Goal: Task Accomplishment & Management: Manage account settings

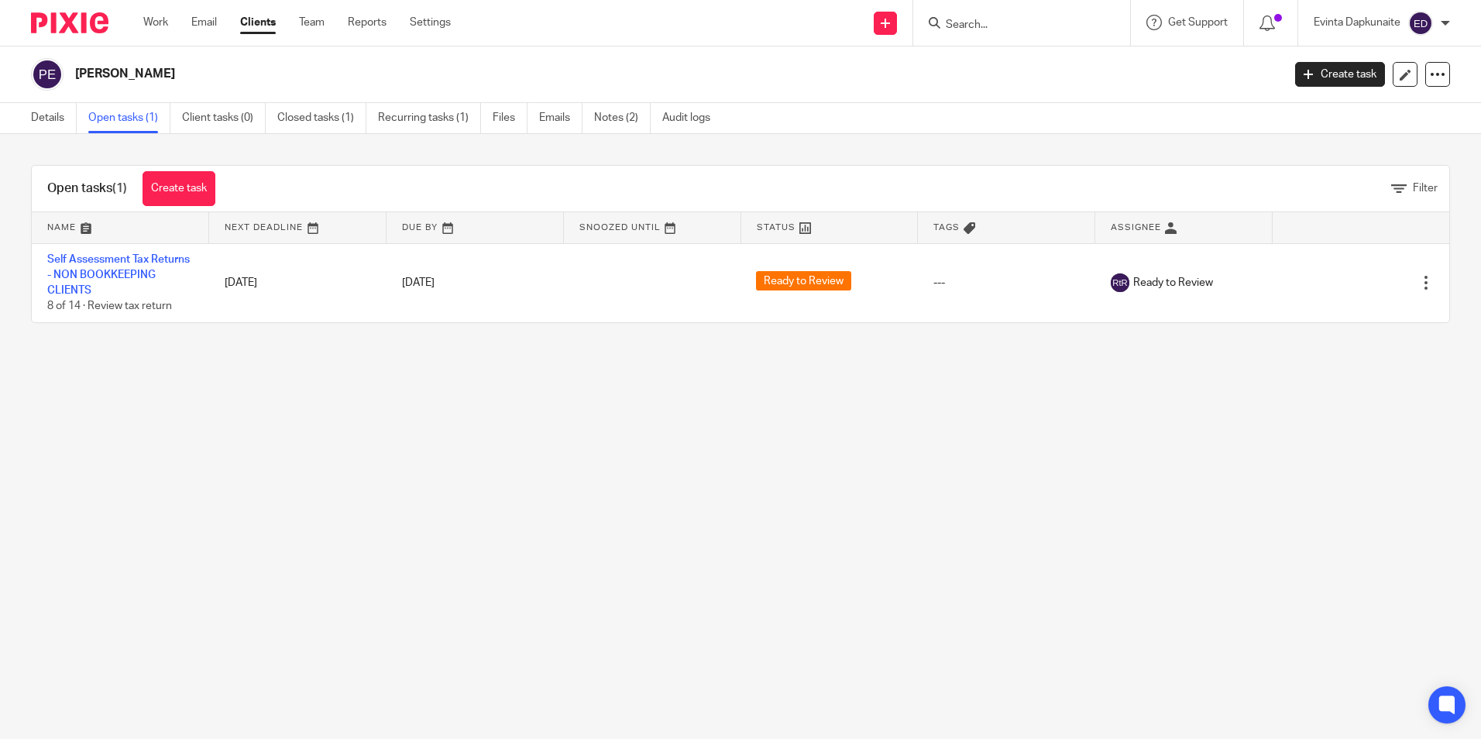
click at [981, 31] on input "Search" at bounding box center [1013, 26] width 139 height 14
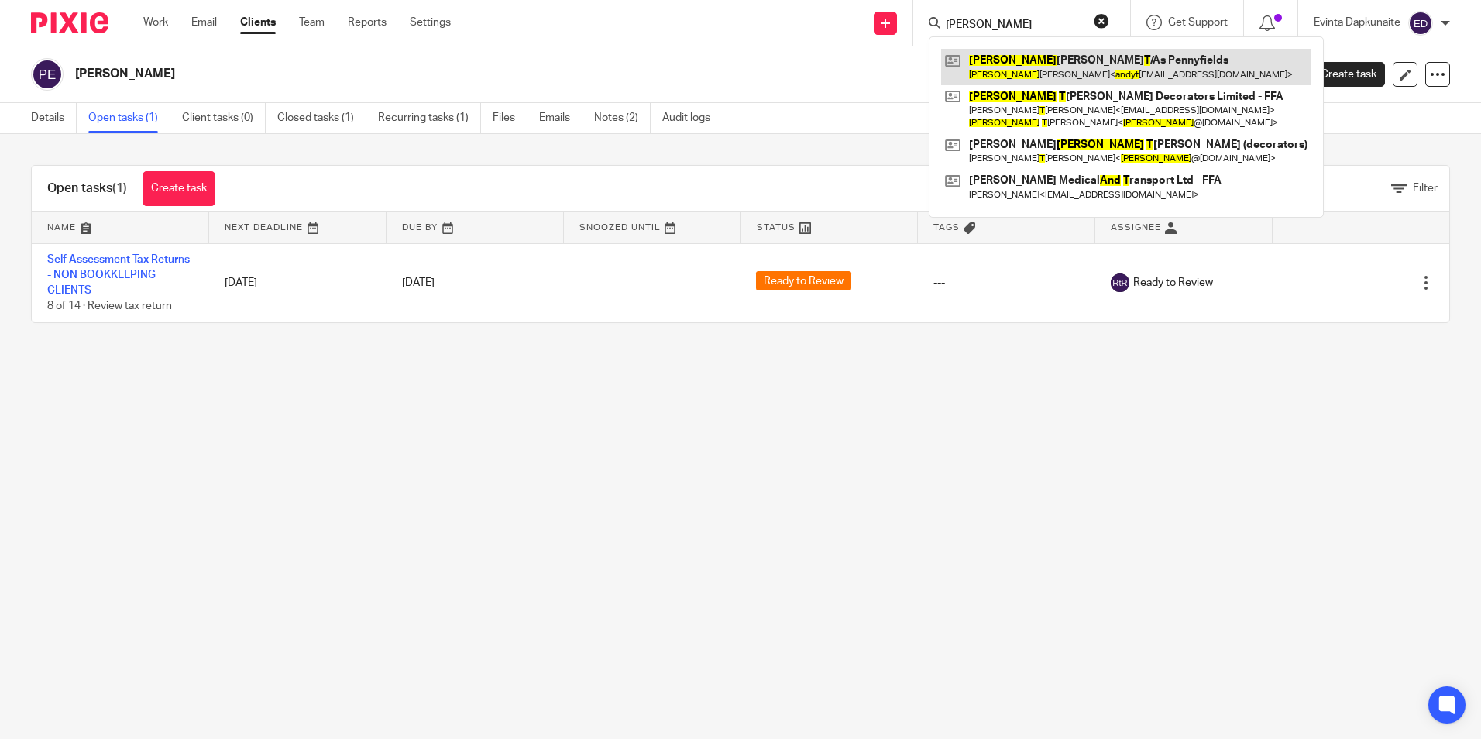
type input "andy t"
click at [1022, 60] on link at bounding box center [1126, 67] width 370 height 36
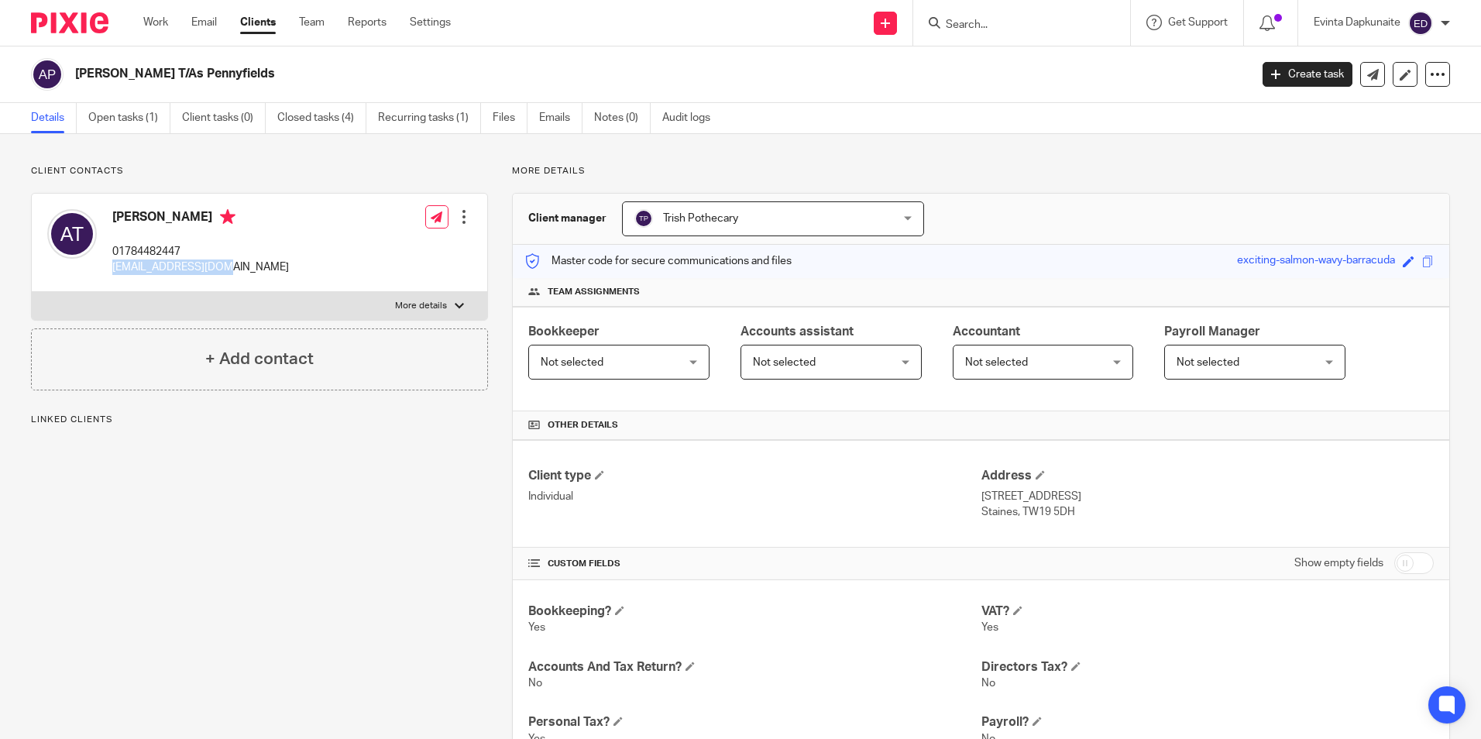
drag, startPoint x: 108, startPoint y: 269, endPoint x: 263, endPoint y: 269, distance: 154.9
click at [263, 269] on div "[PERSON_NAME] 01784482447 [EMAIL_ADDRESS][DOMAIN_NAME] Edit contact Create clie…" at bounding box center [259, 243] width 455 height 98
drag, startPoint x: 263, startPoint y: 269, endPoint x: 187, endPoint y: 266, distance: 76.0
copy p "[EMAIL_ADDRESS][DOMAIN_NAME]"
click at [252, 263] on div "Andy Turner 01784482447 andyturner1@aol.com Edit contact Create client from con…" at bounding box center [259, 243] width 455 height 98
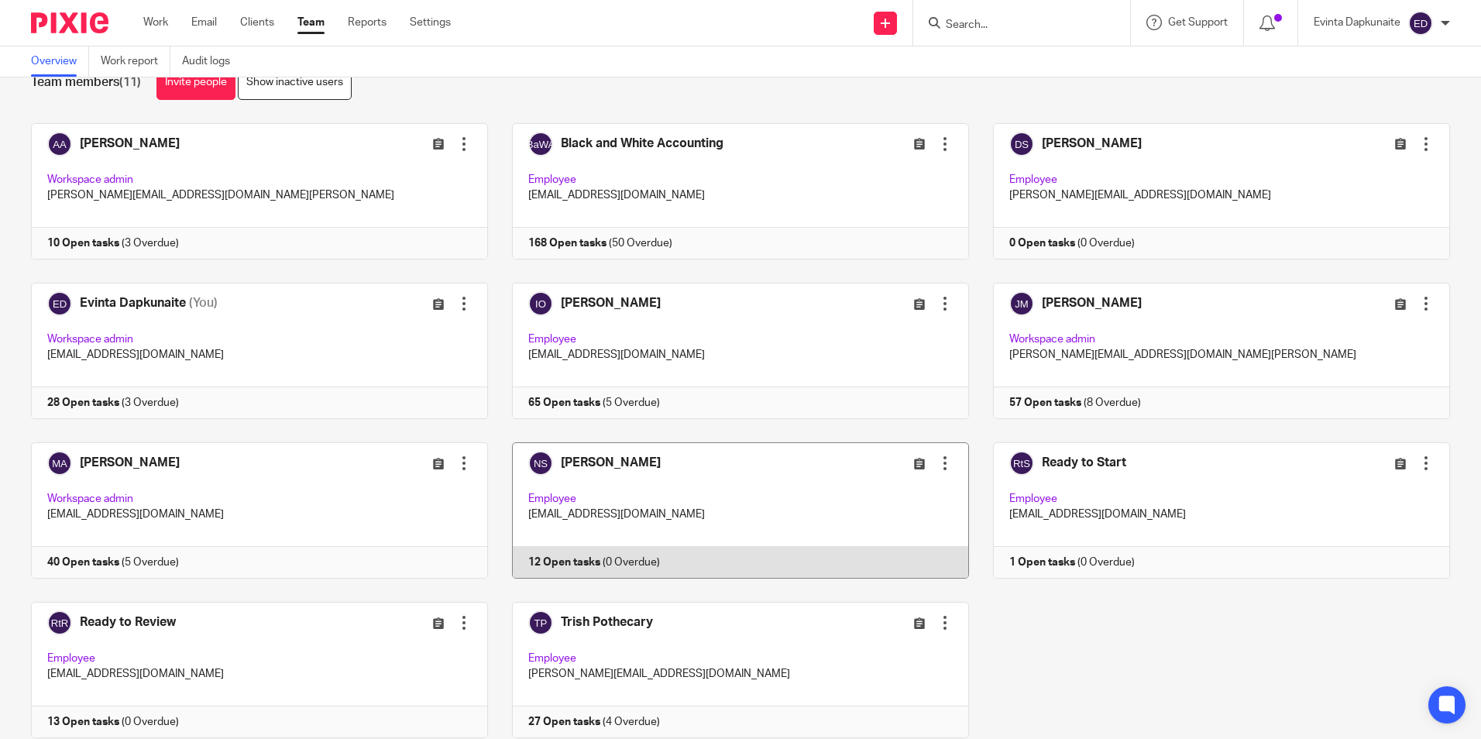
scroll to position [19, 0]
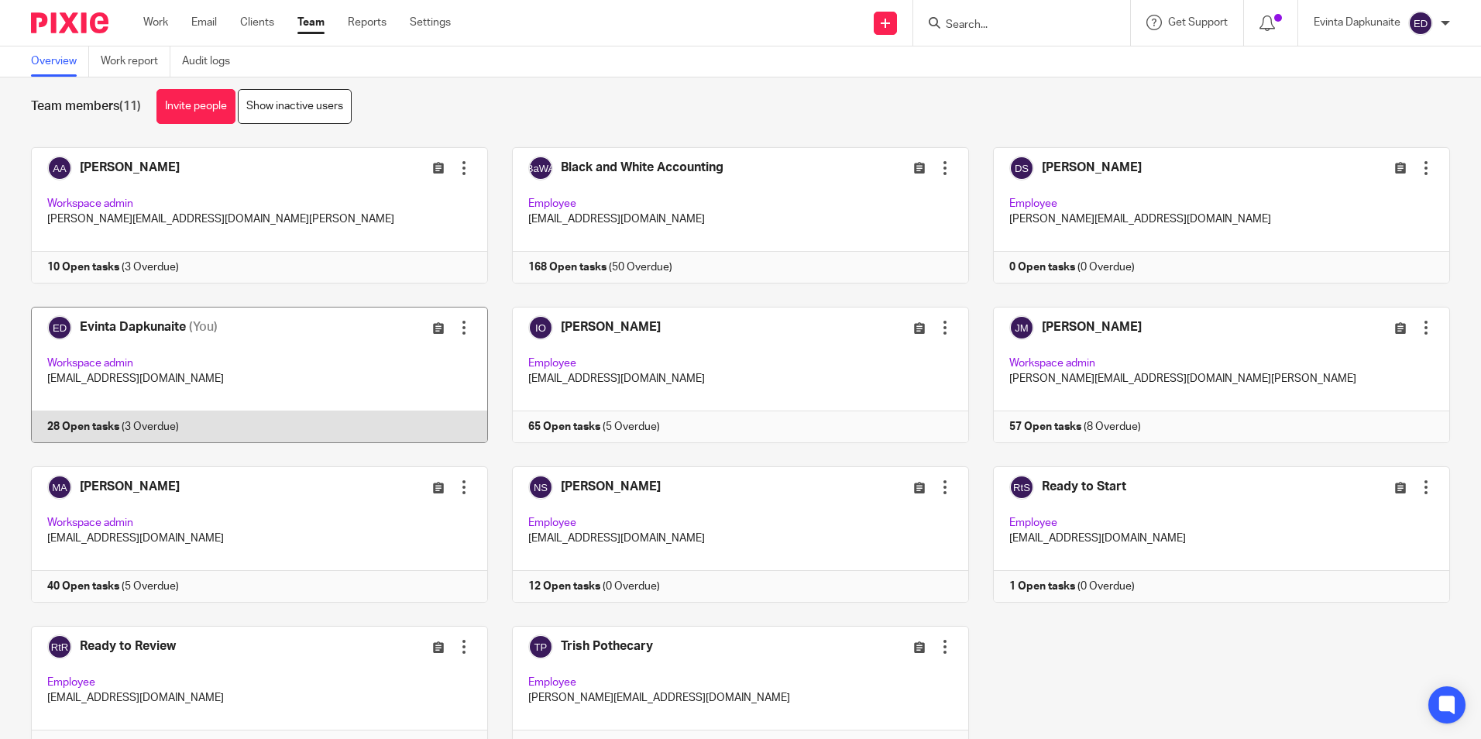
click at [308, 400] on link at bounding box center [247, 375] width 481 height 136
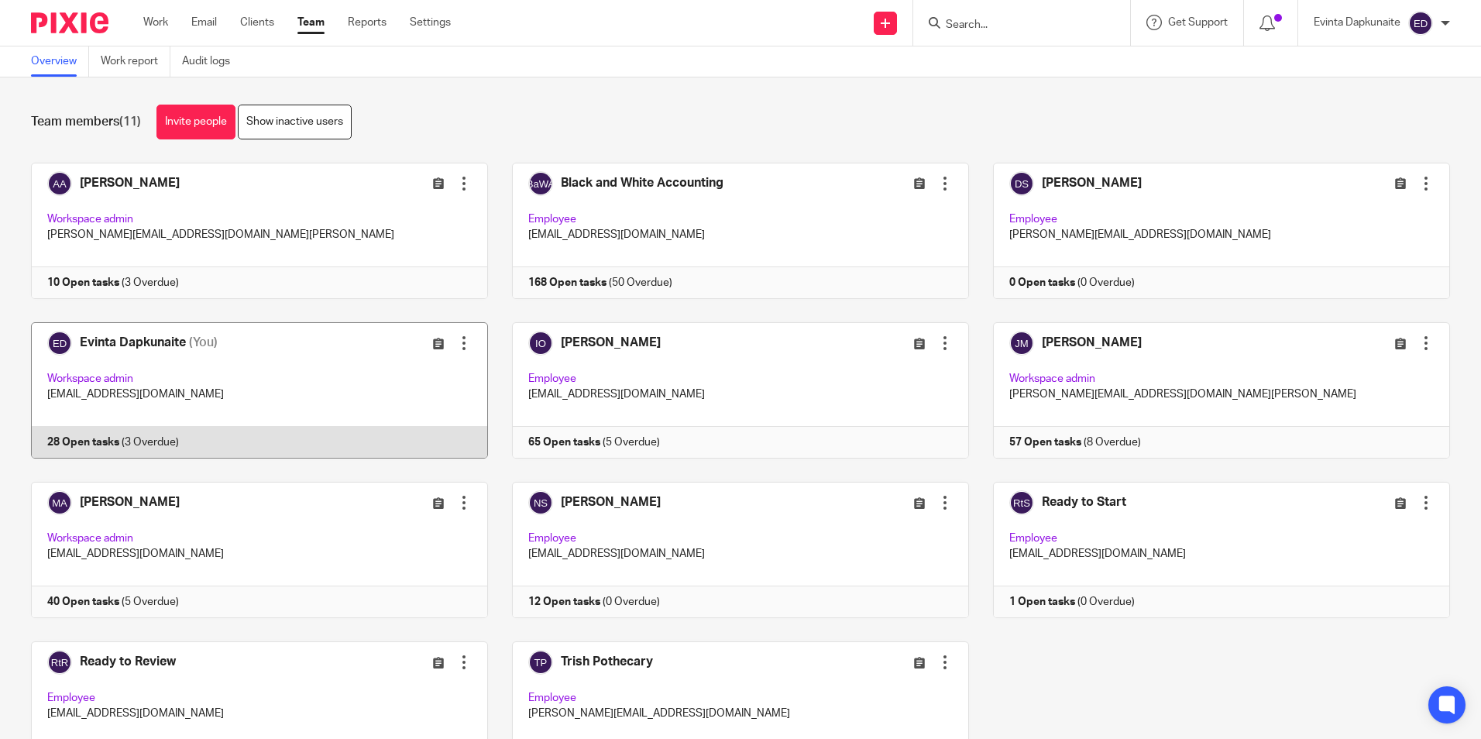
scroll to position [0, 0]
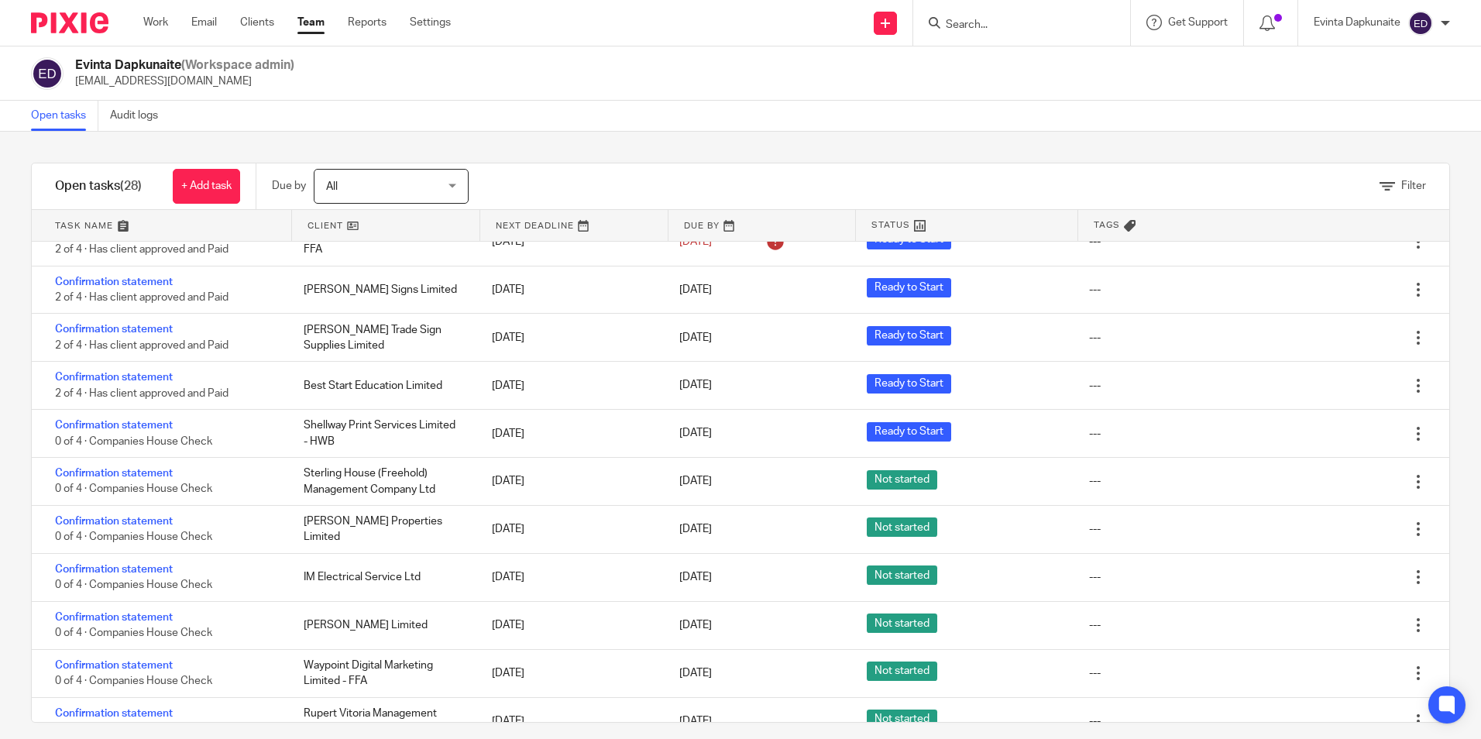
scroll to position [465, 0]
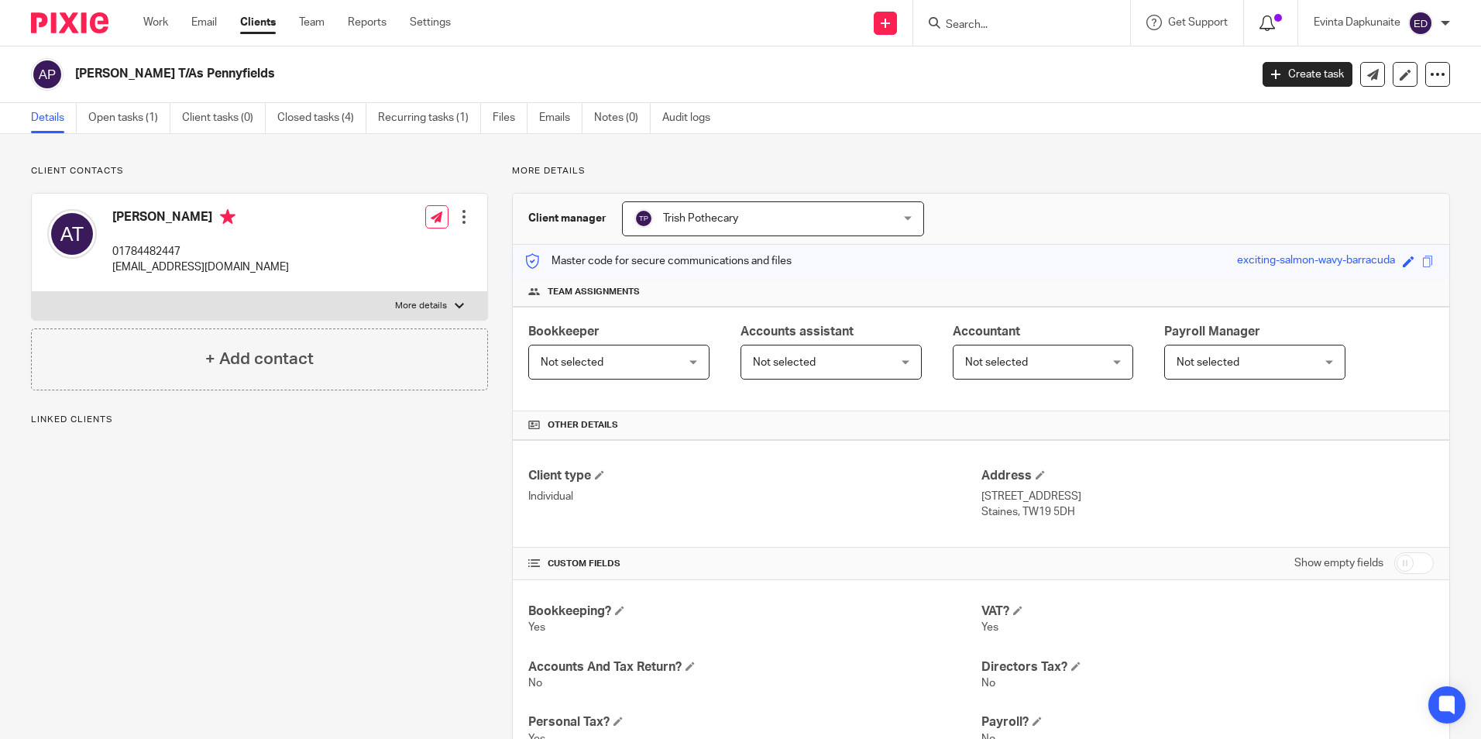
click at [1276, 30] on div at bounding box center [1271, 22] width 22 height 17
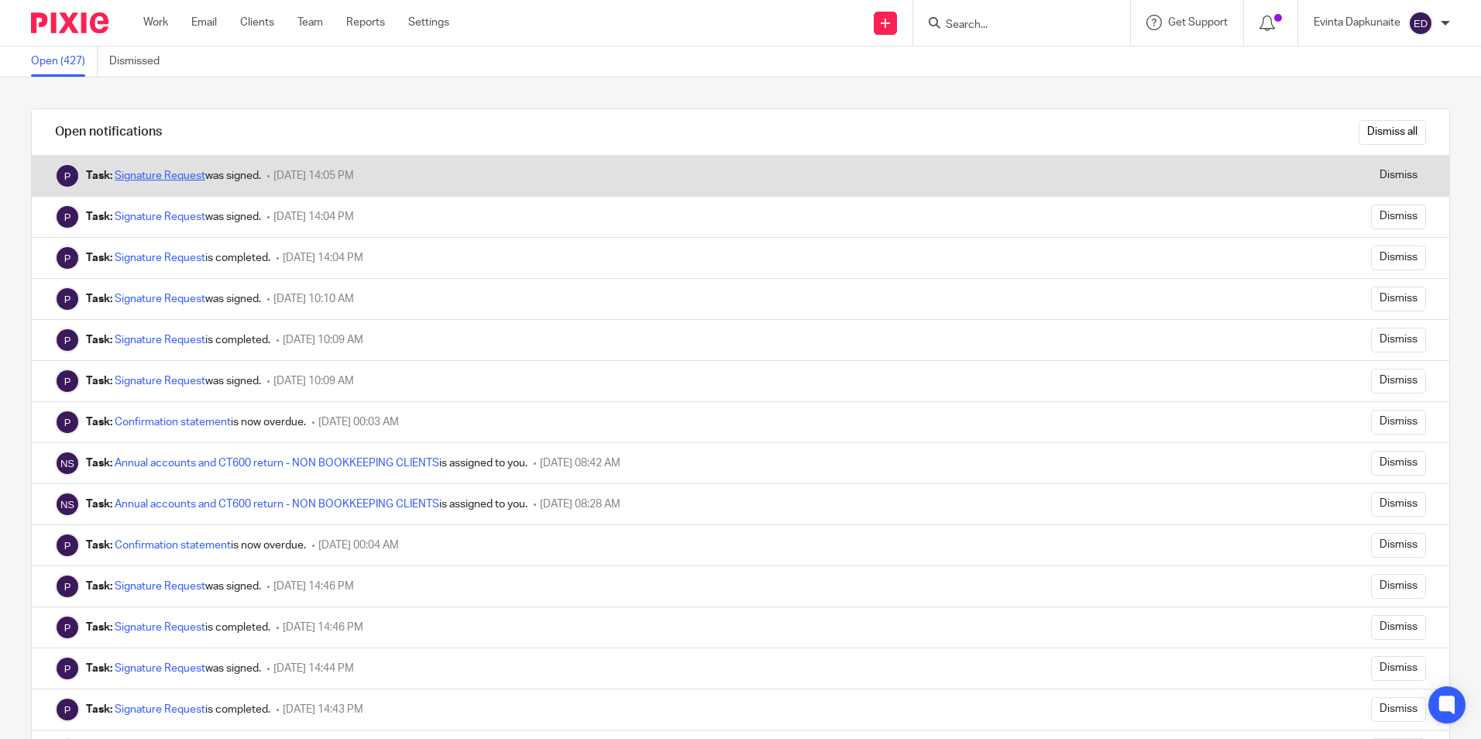
click at [164, 175] on link "Signature Request" at bounding box center [160, 175] width 91 height 11
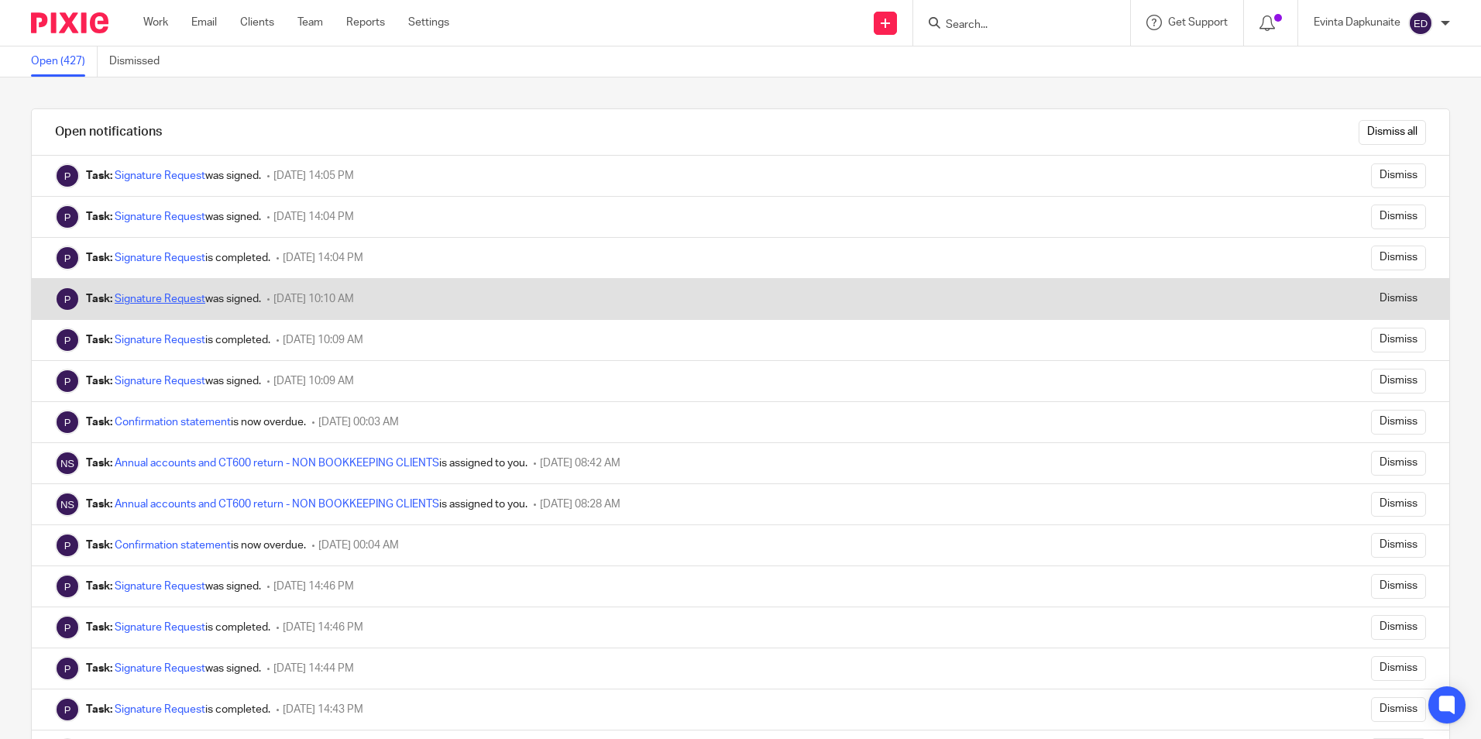
click at [194, 303] on link "Signature Request" at bounding box center [160, 299] width 91 height 11
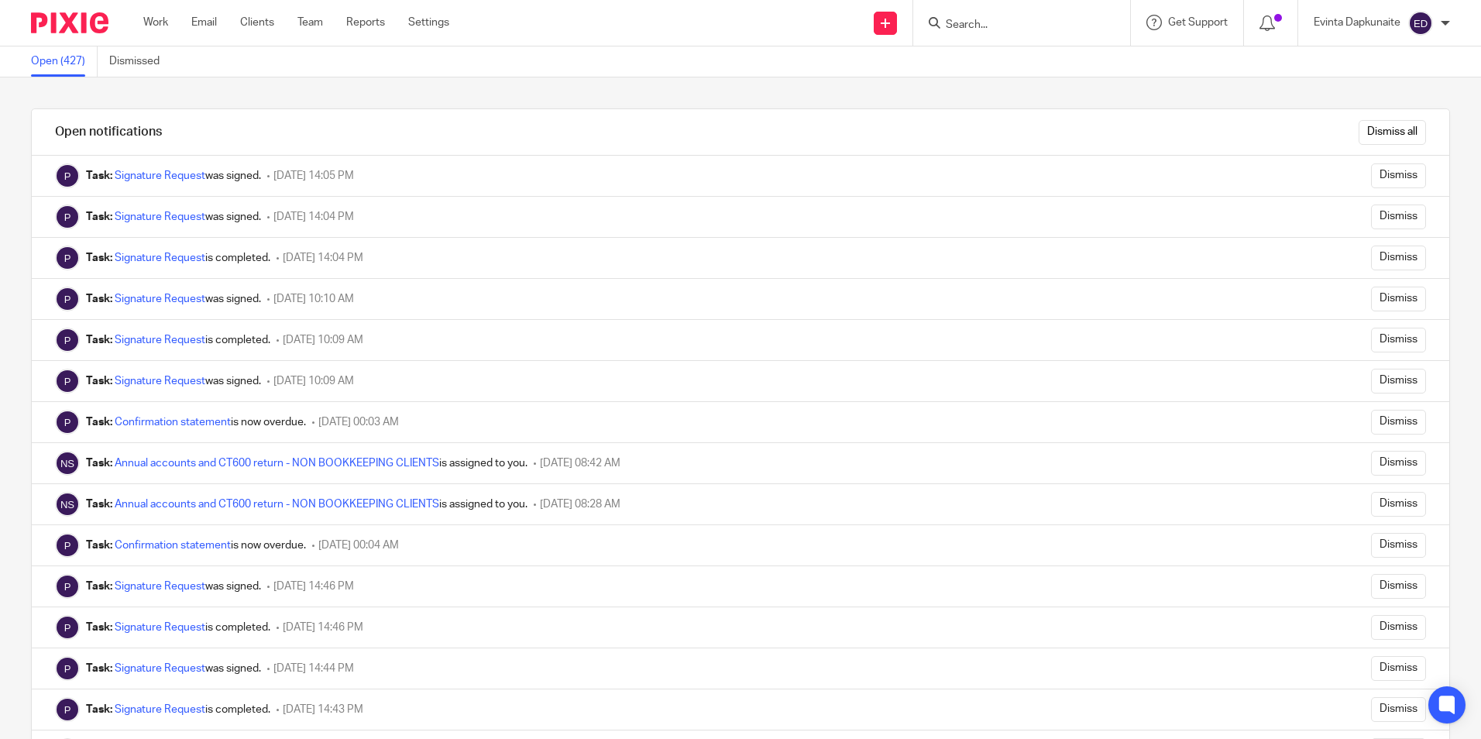
click at [220, 22] on ul "Work Email Clients Team Reports Settings" at bounding box center [307, 22] width 329 height 15
click at [205, 22] on link "Email" at bounding box center [204, 22] width 26 height 15
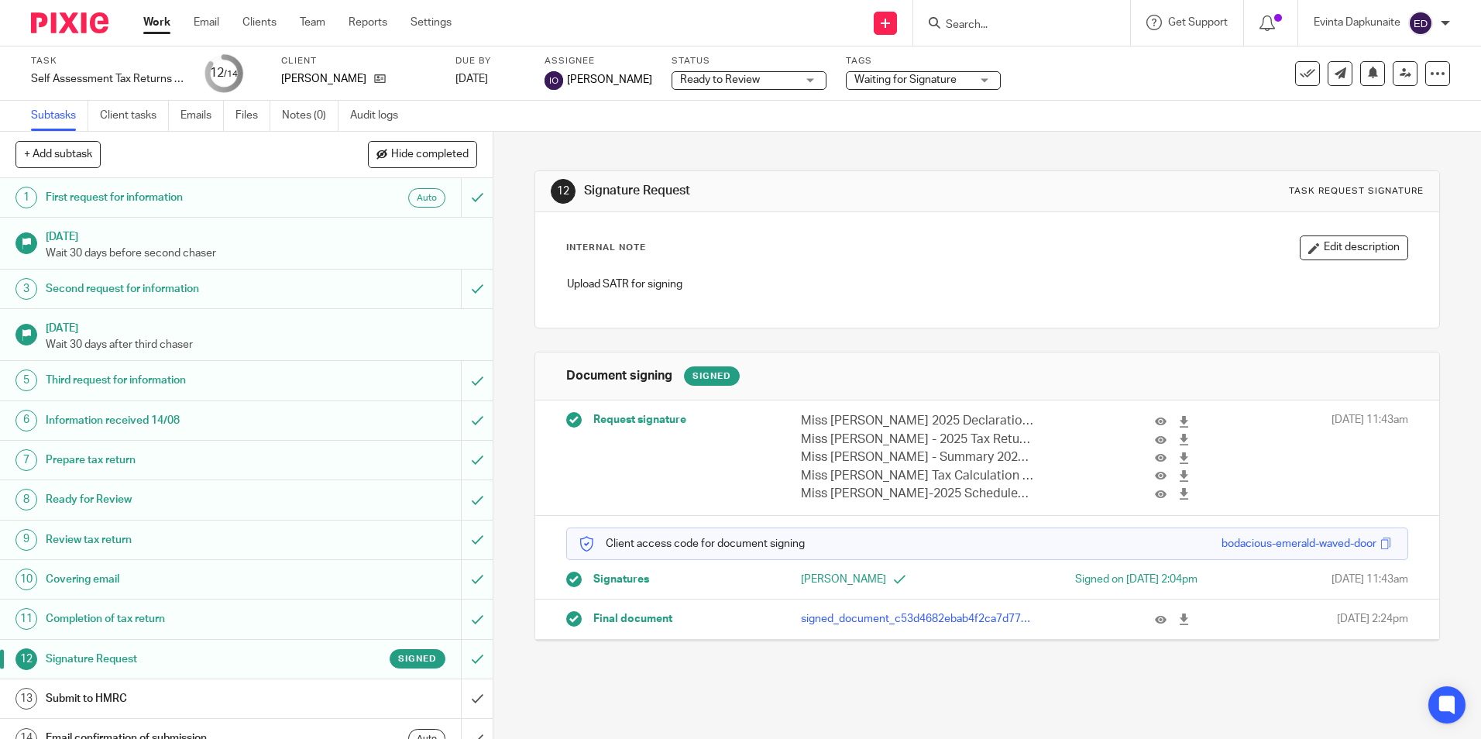
click at [942, 79] on span "Waiting for Signature" at bounding box center [905, 79] width 102 height 11
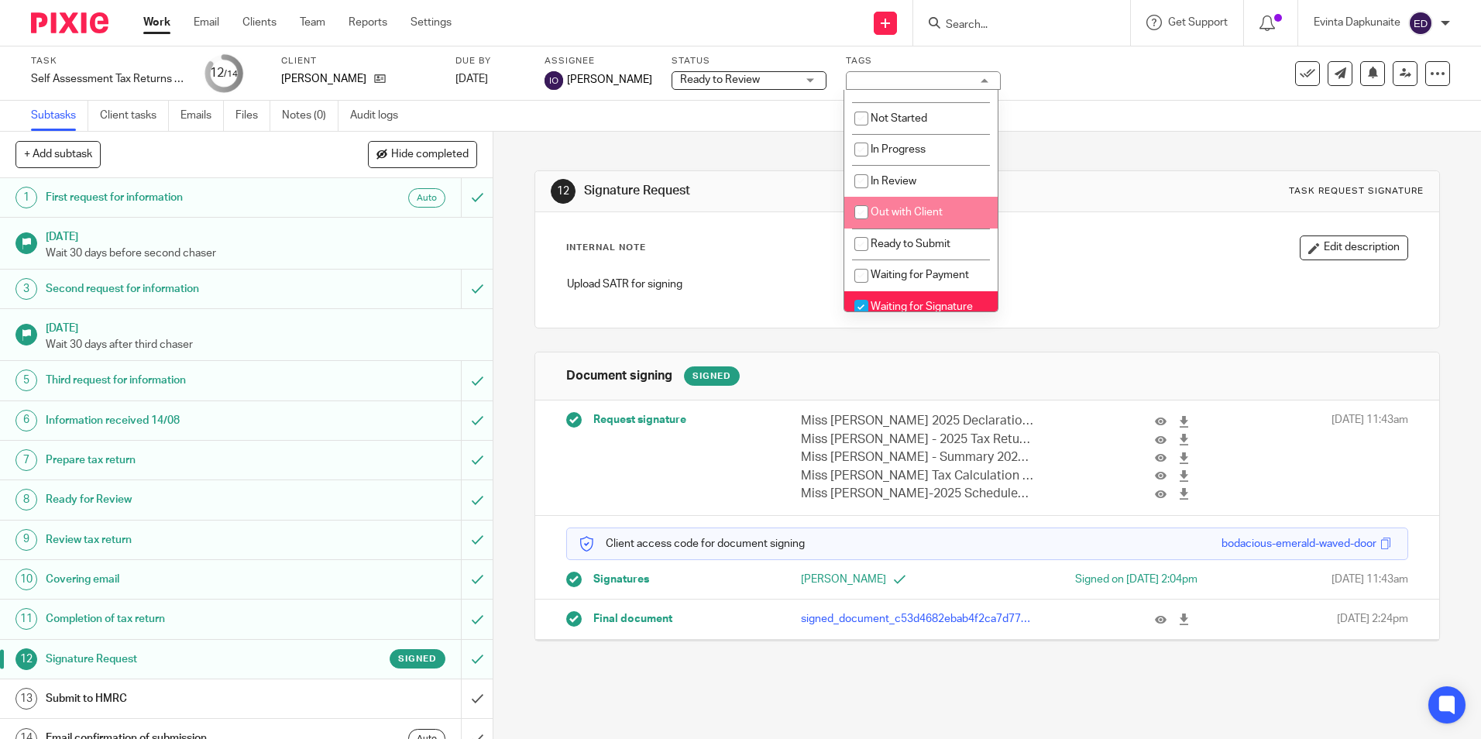
scroll to position [203, 0]
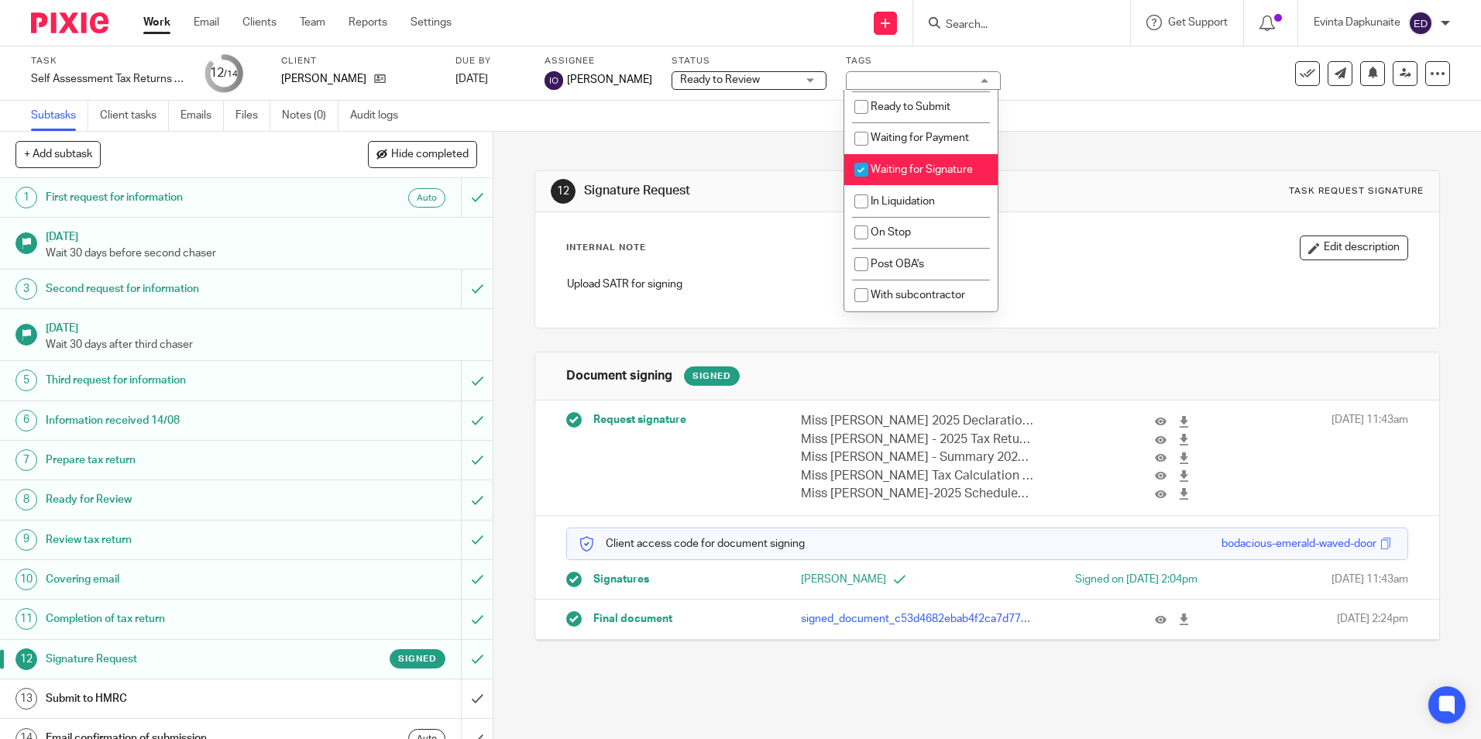
click at [943, 170] on span "Waiting for Signature" at bounding box center [922, 169] width 102 height 11
checkbox input "false"
click at [948, 134] on span "Waiting for Payment" at bounding box center [920, 137] width 98 height 11
checkbox input "true"
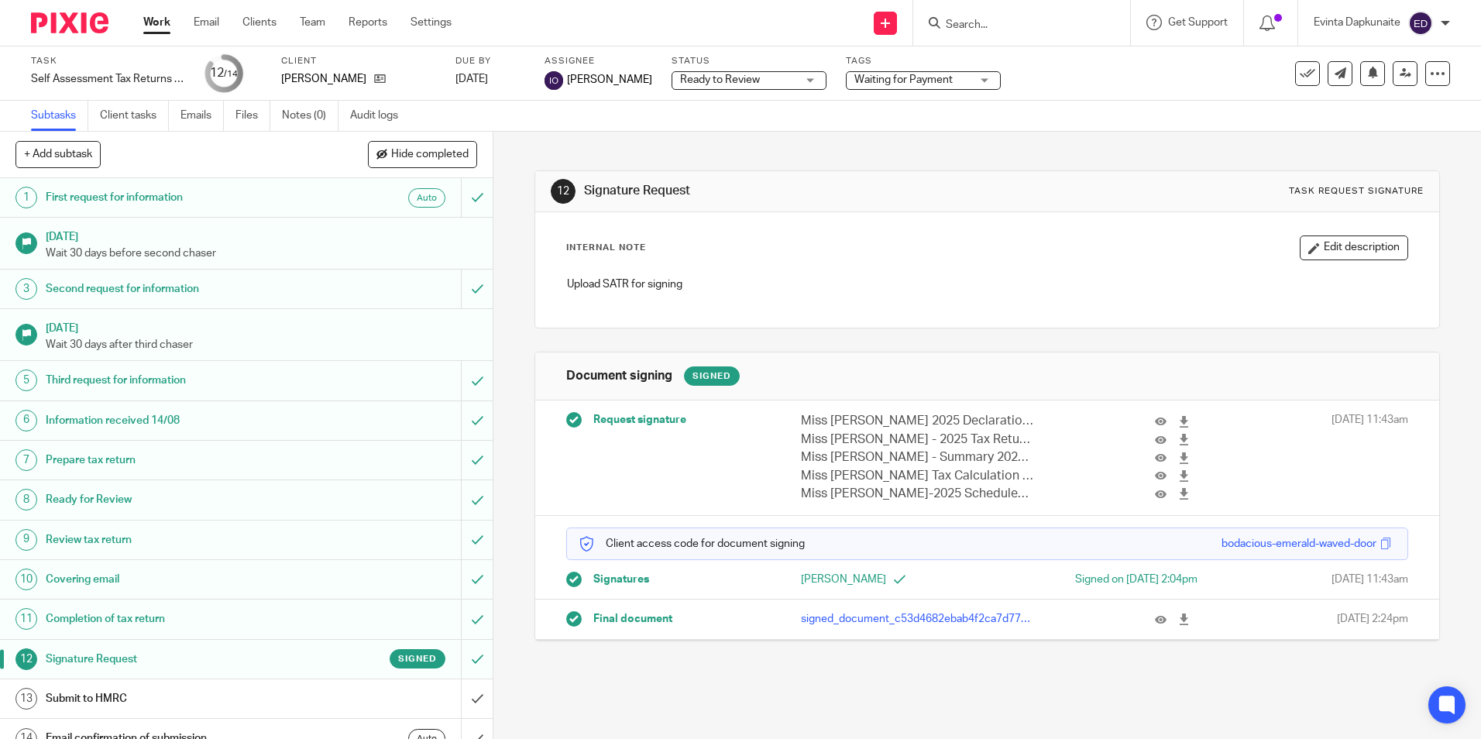
drag, startPoint x: 1126, startPoint y: 207, endPoint x: 1038, endPoint y: 65, distance: 167.0
click at [1127, 207] on div "12 Signature Request Task request signature" at bounding box center [986, 191] width 903 height 41
drag, startPoint x: 1032, startPoint y: 34, endPoint x: 1024, endPoint y: 29, distance: 9.5
click at [1031, 33] on div at bounding box center [1021, 23] width 217 height 46
click at [1010, 24] on input "Search" at bounding box center [1013, 26] width 139 height 14
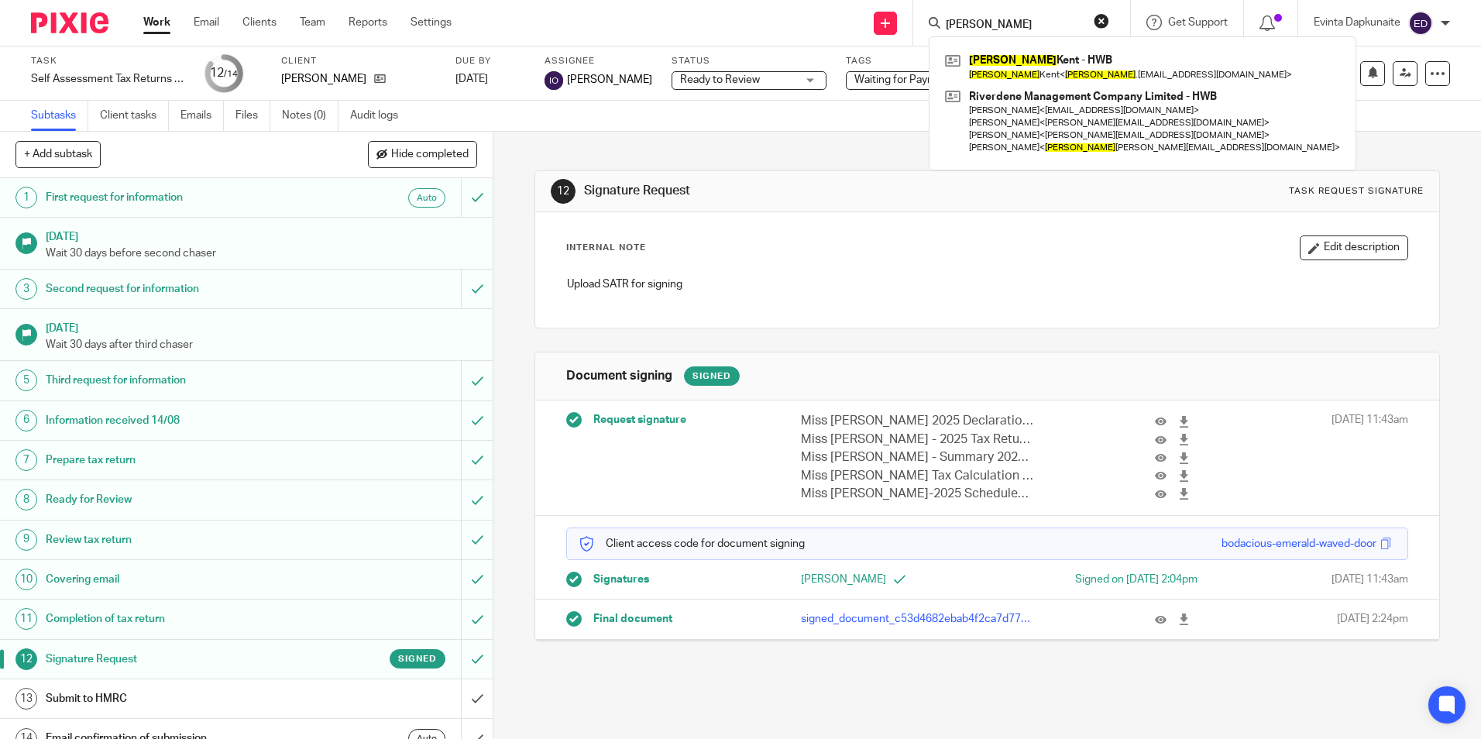
type input "[PERSON_NAME]"
click button "submit" at bounding box center [0, 0] width 0 height 0
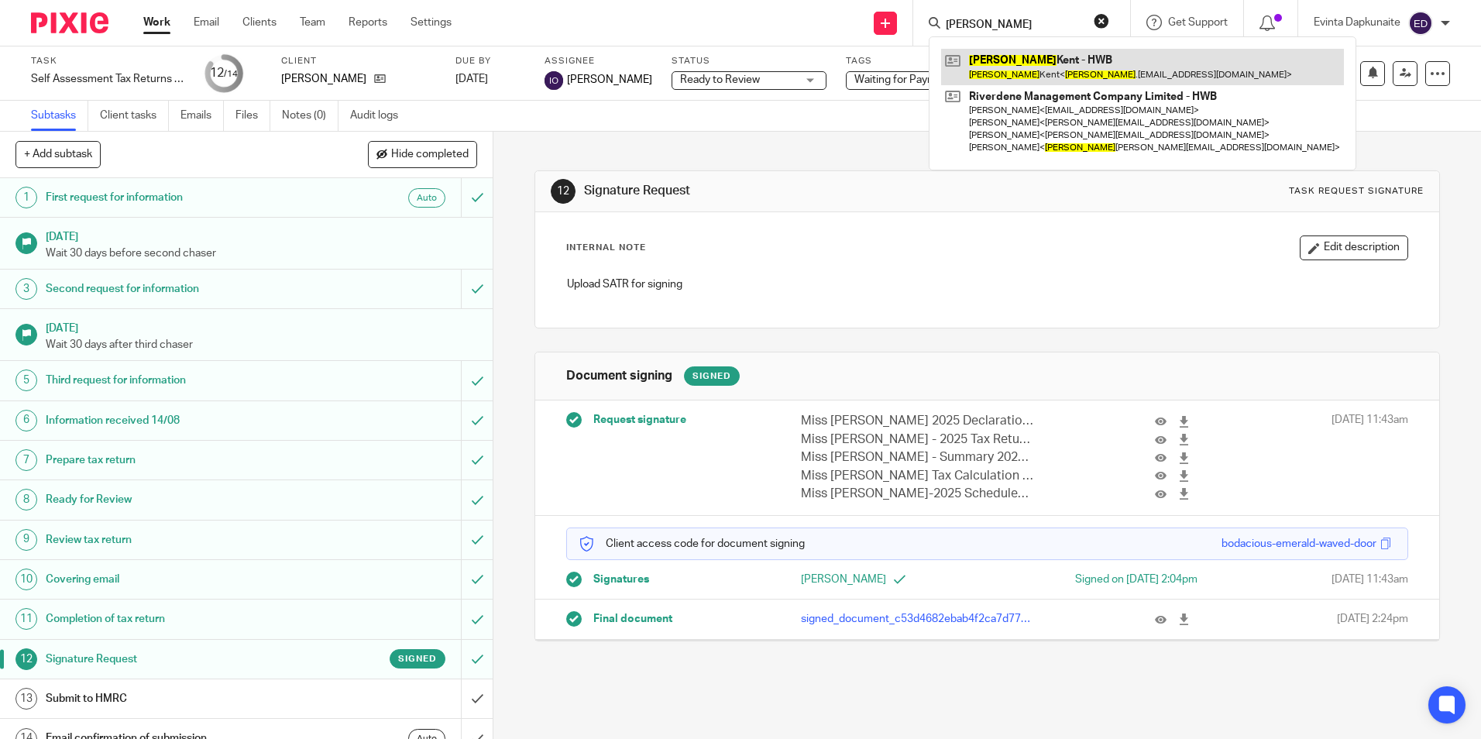
click at [1016, 47] on div "[PERSON_NAME] - HWB [PERSON_NAME] < [PERSON_NAME] .[EMAIL_ADDRESS][DOMAIN_NAME]…" at bounding box center [1143, 103] width 428 height 134
click at [1013, 54] on link at bounding box center [1142, 67] width 403 height 36
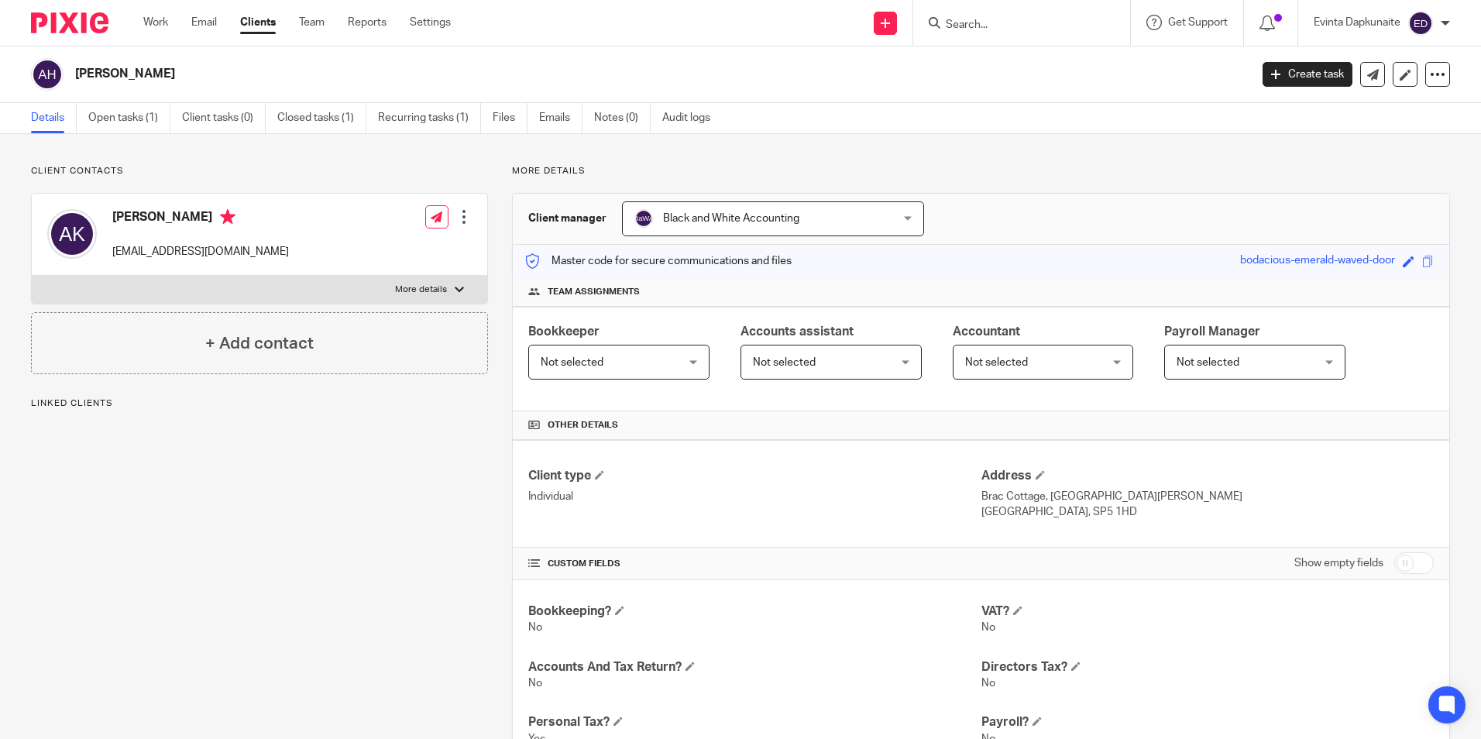
click at [130, 134] on div "Client contacts Alison Kent alison.l.kent1@gmail.com Edit contact Create client…" at bounding box center [740, 661] width 1481 height 1055
click at [132, 124] on link "Open tasks (1)" at bounding box center [129, 118] width 82 height 30
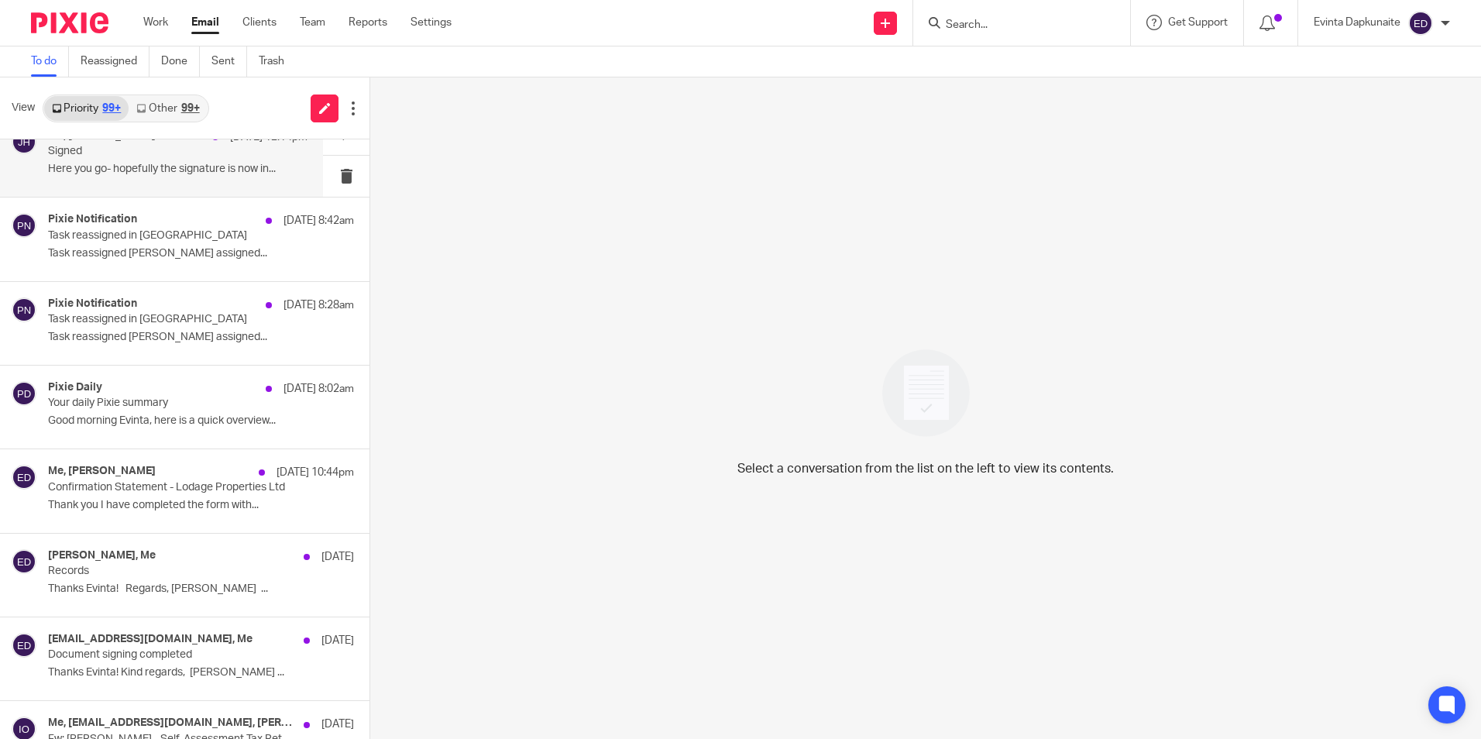
scroll to position [775, 0]
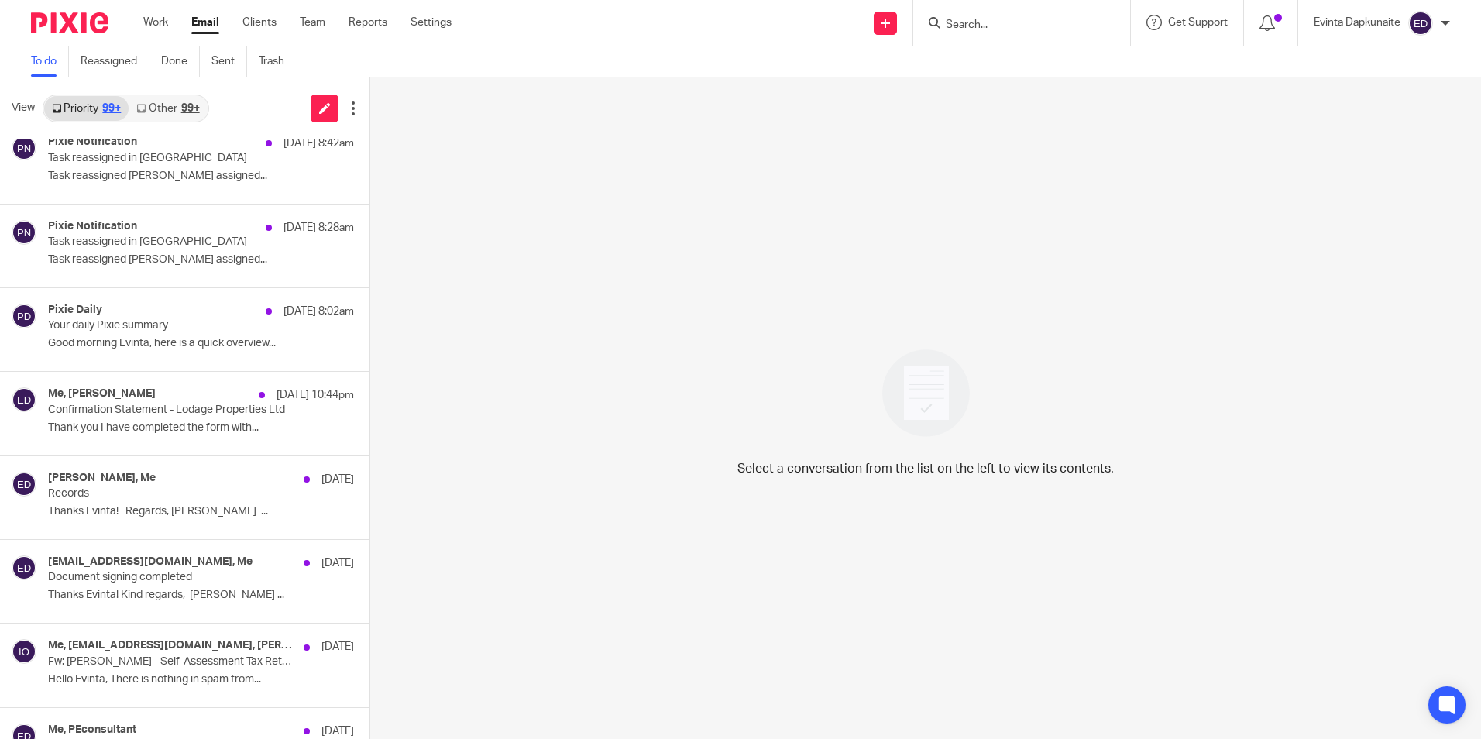
click at [167, 91] on div "View Priority 99+ Other 99+" at bounding box center [184, 108] width 369 height 62
click at [159, 106] on link "Other 99+" at bounding box center [168, 108] width 78 height 25
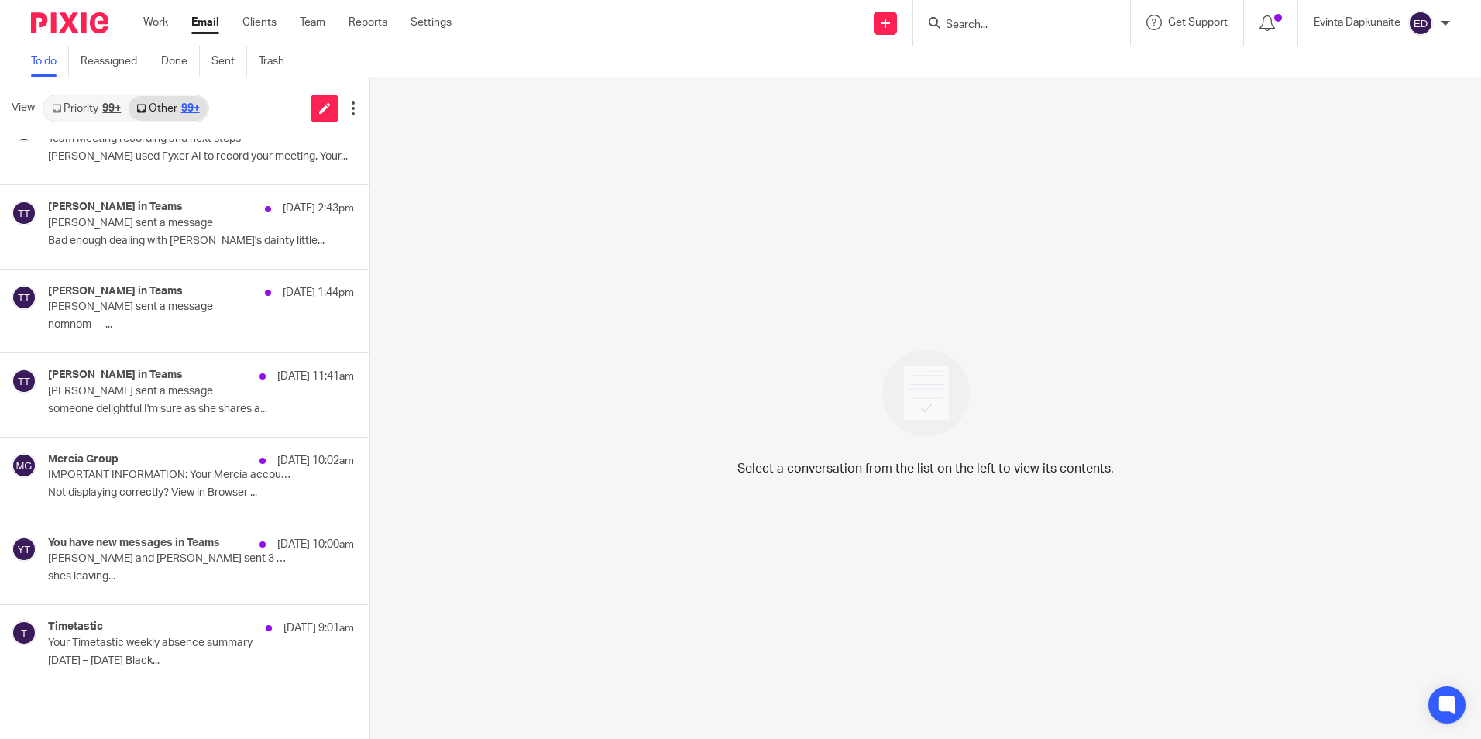
scroll to position [0, 0]
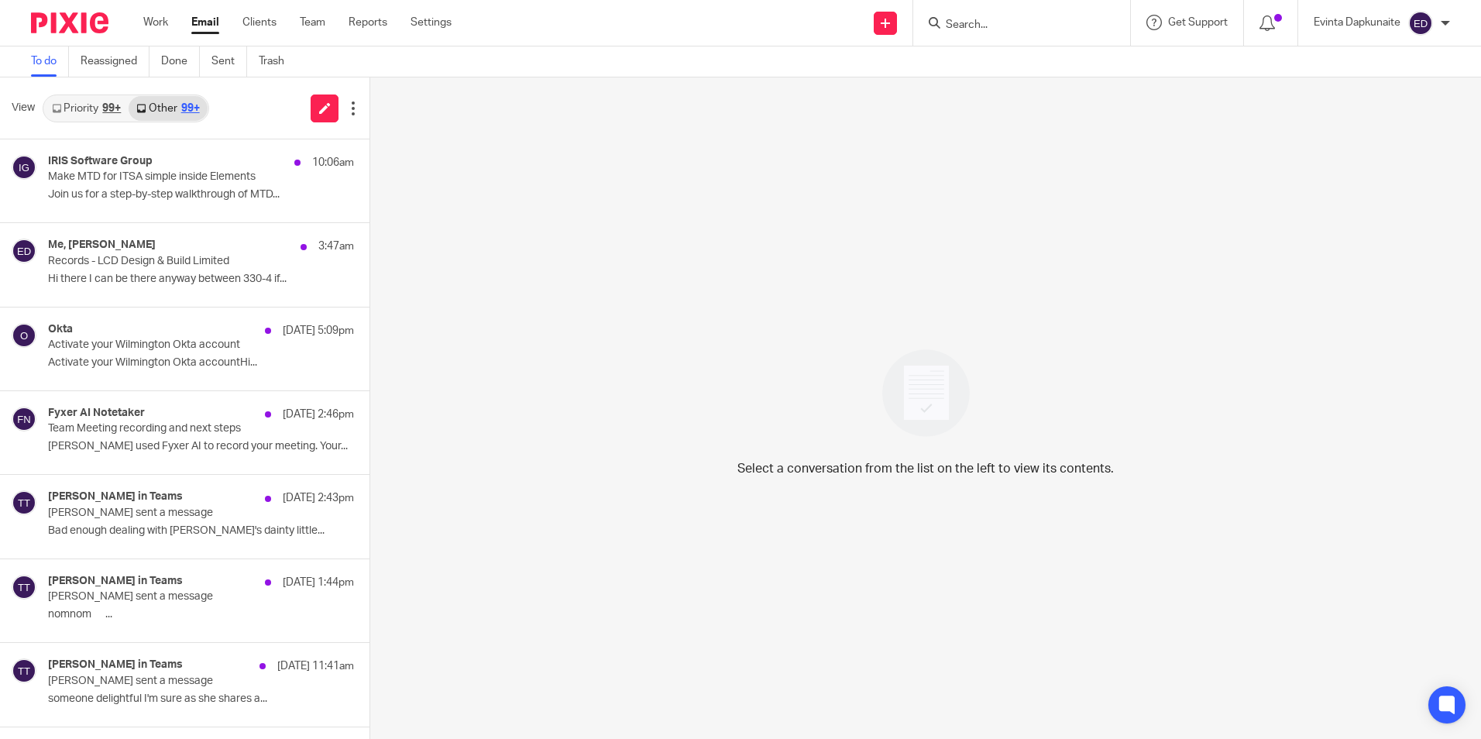
click at [104, 107] on div "99+" at bounding box center [111, 108] width 19 height 11
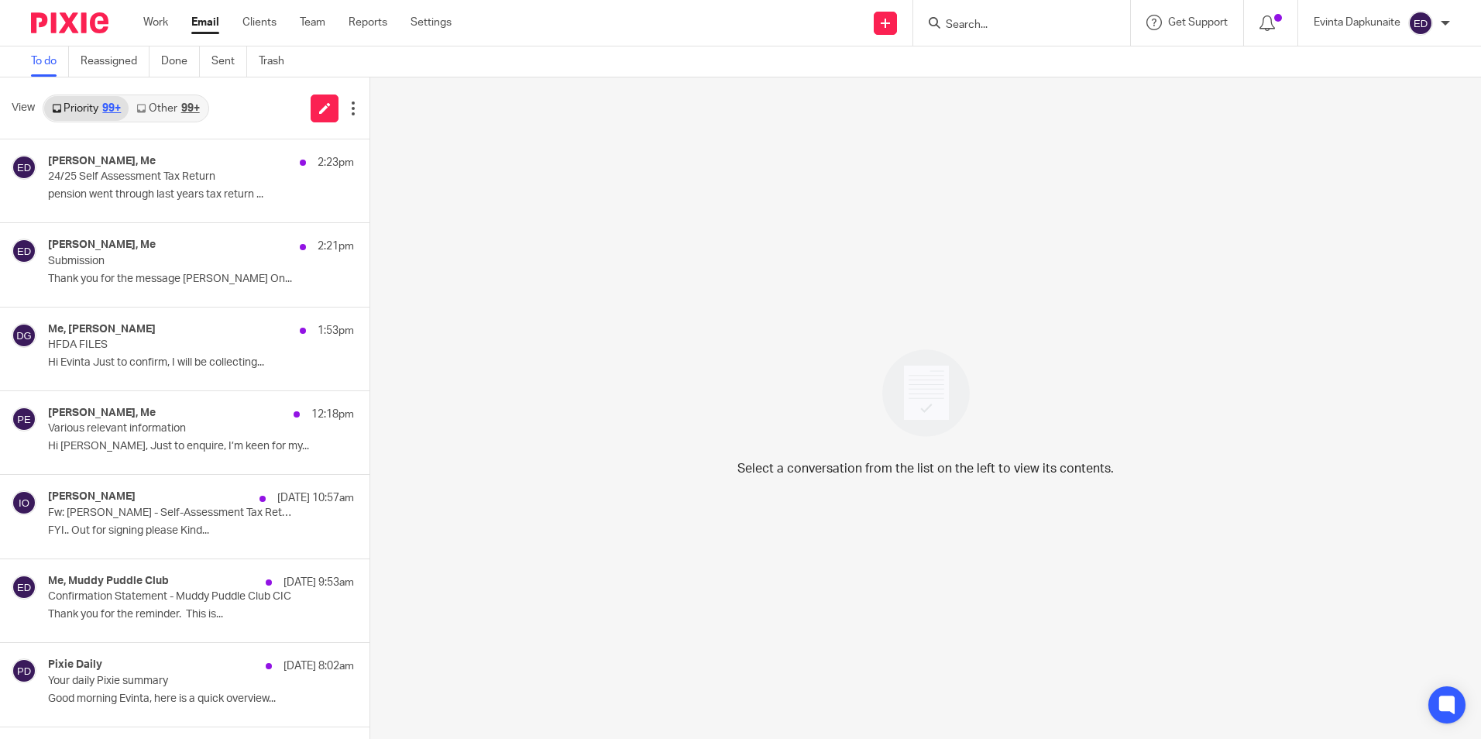
click at [298, 20] on ul "Work Email Clients Team Reports Settings" at bounding box center [309, 22] width 332 height 15
click at [304, 20] on link "Team" at bounding box center [313, 22] width 26 height 15
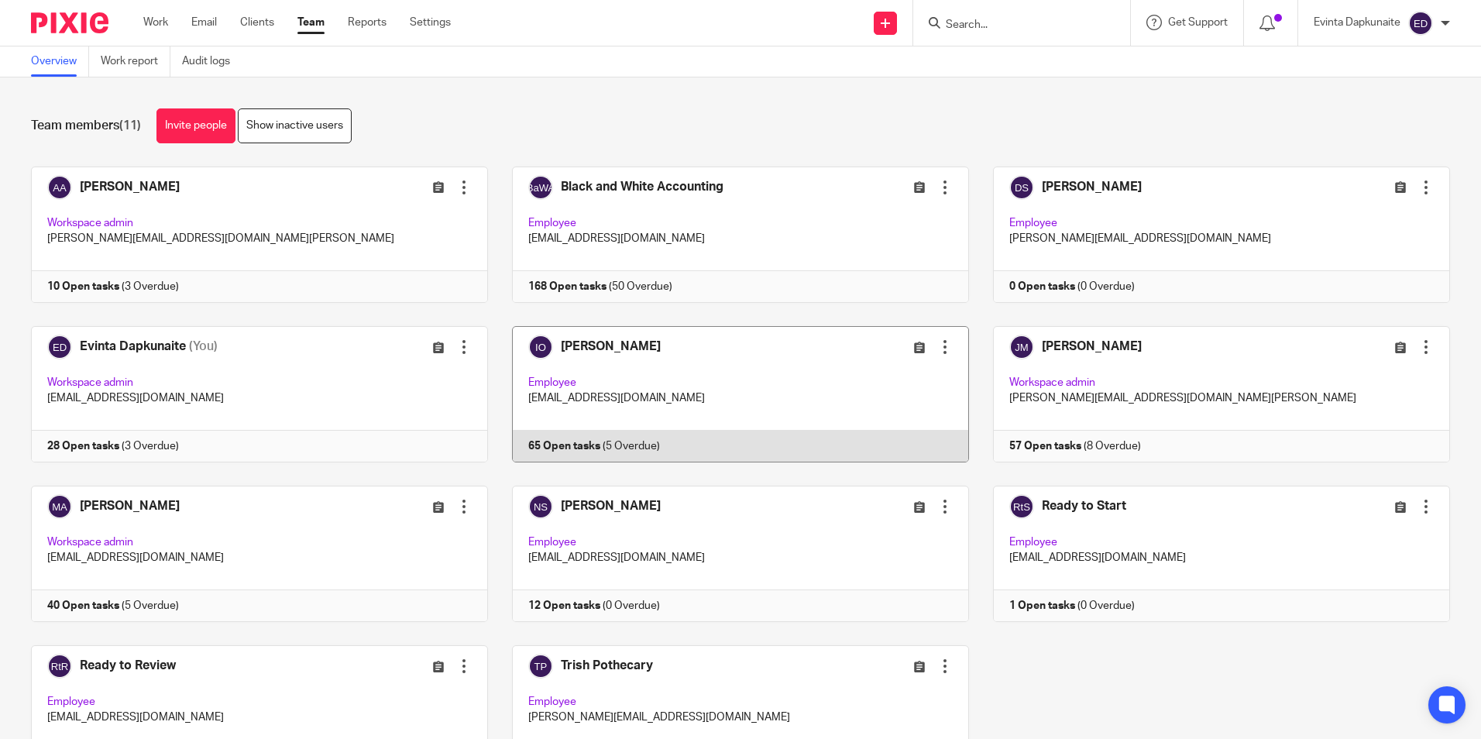
click at [699, 394] on link at bounding box center [728, 394] width 481 height 136
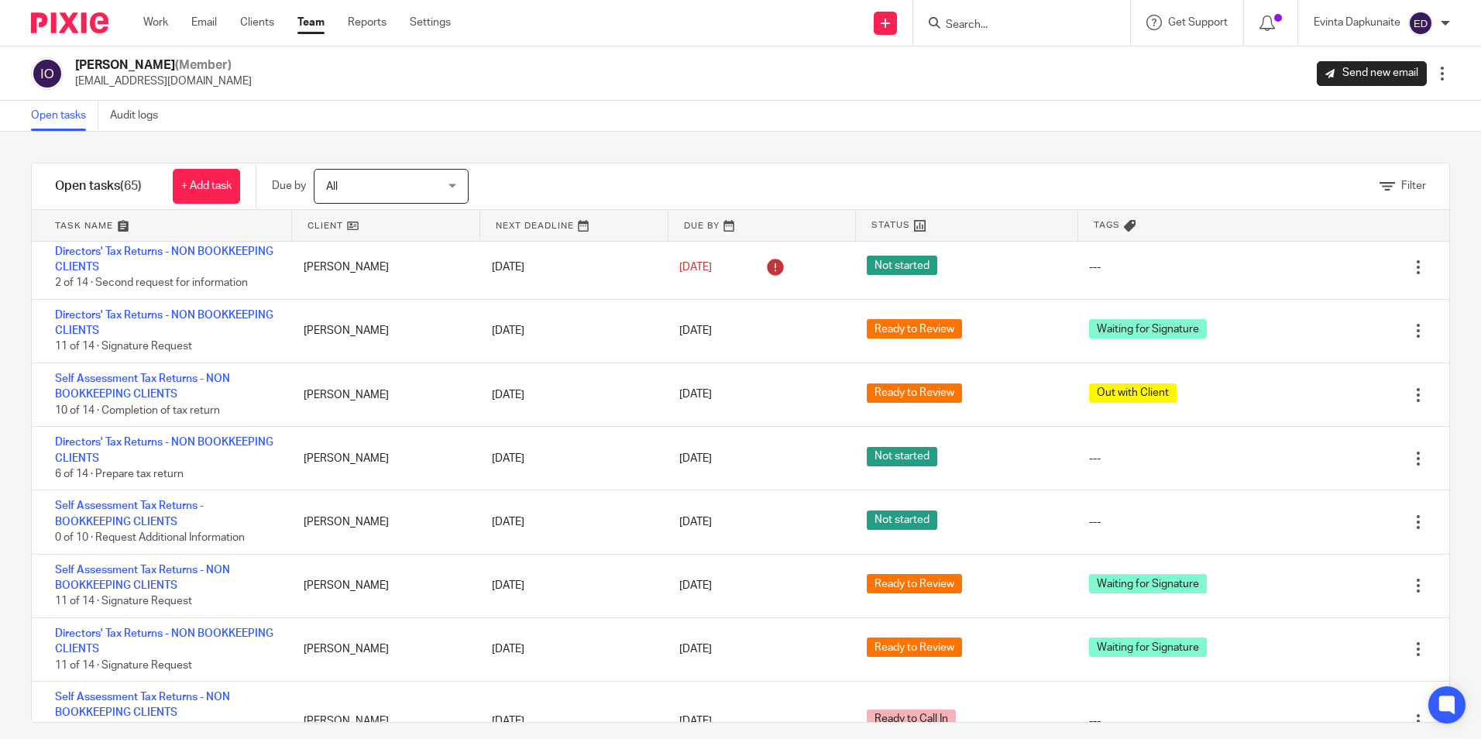
scroll to position [2479, 0]
